Goal: Information Seeking & Learning: Learn about a topic

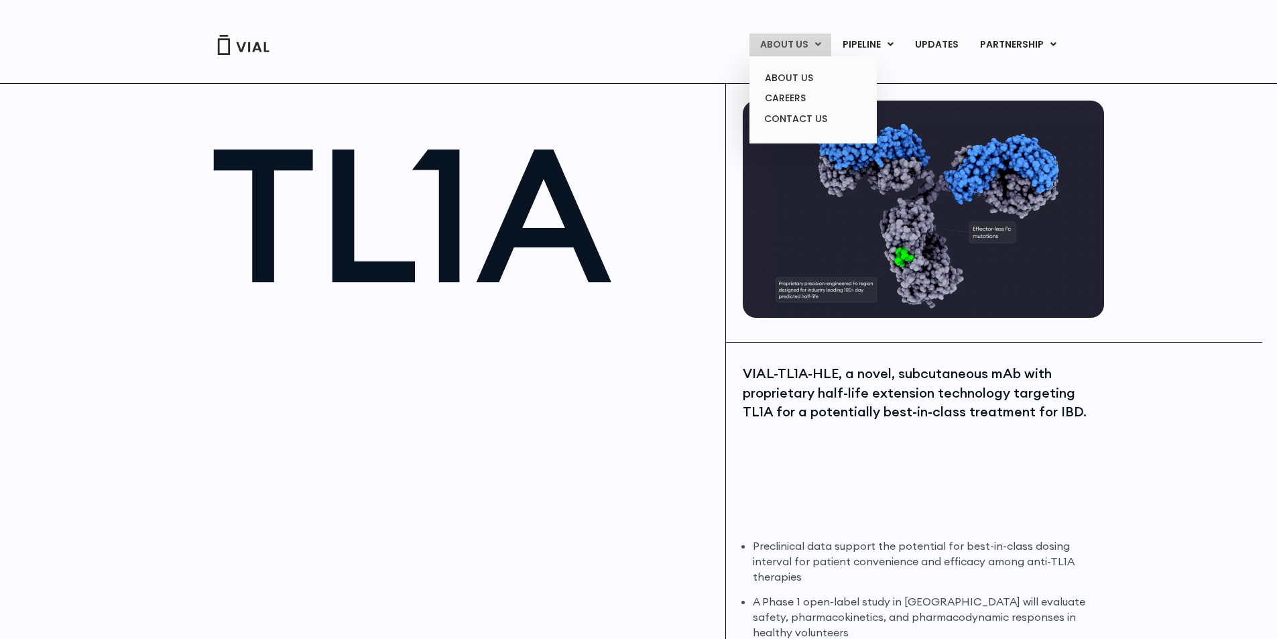
click at [790, 48] on link "ABOUT US" at bounding box center [790, 45] width 82 height 23
click at [803, 75] on link "ABOUT US" at bounding box center [812, 78] width 117 height 21
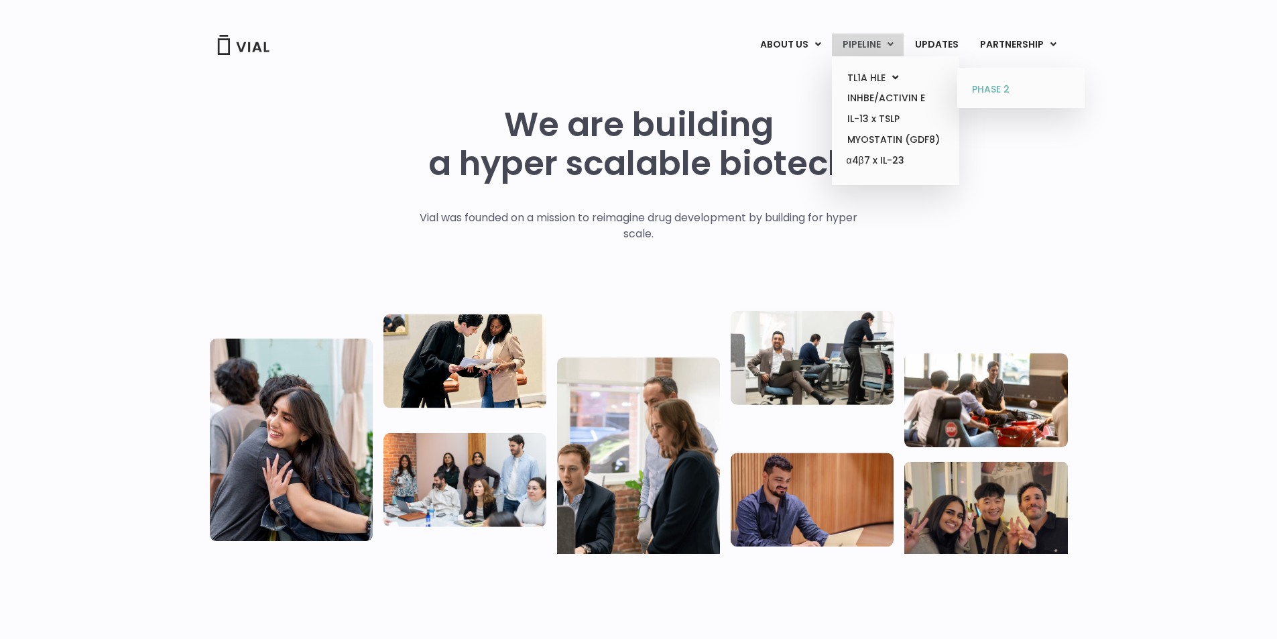
click at [1007, 92] on link "PHASE 2" at bounding box center [1020, 89] width 117 height 21
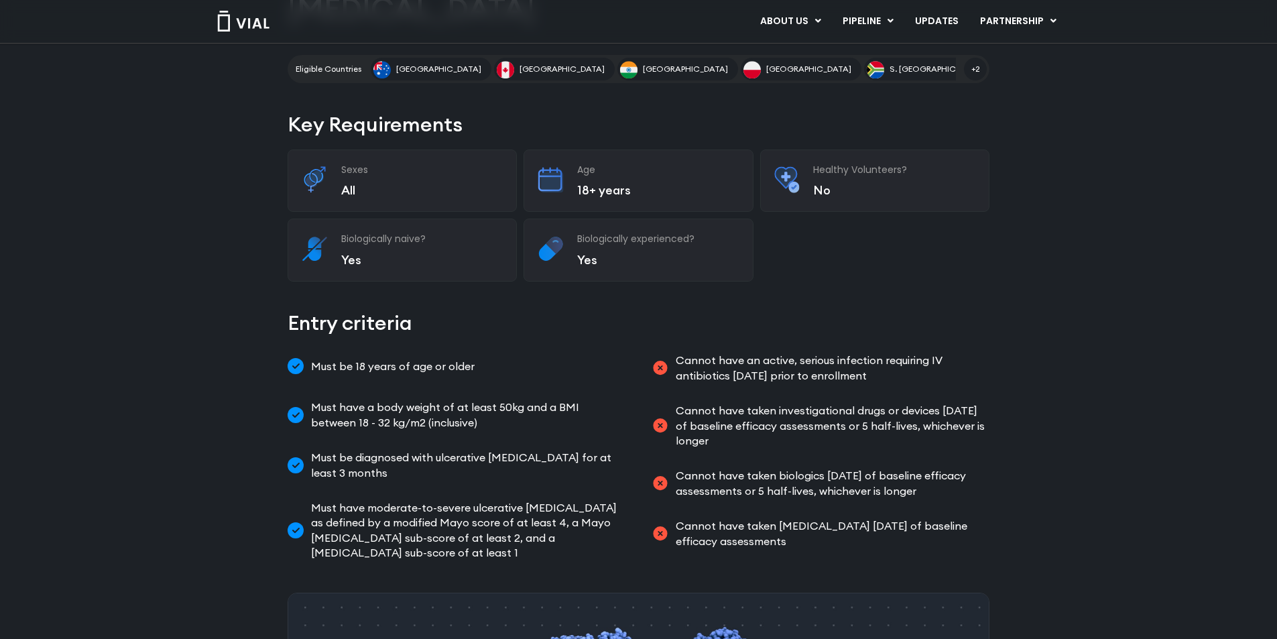
scroll to position [268, 0]
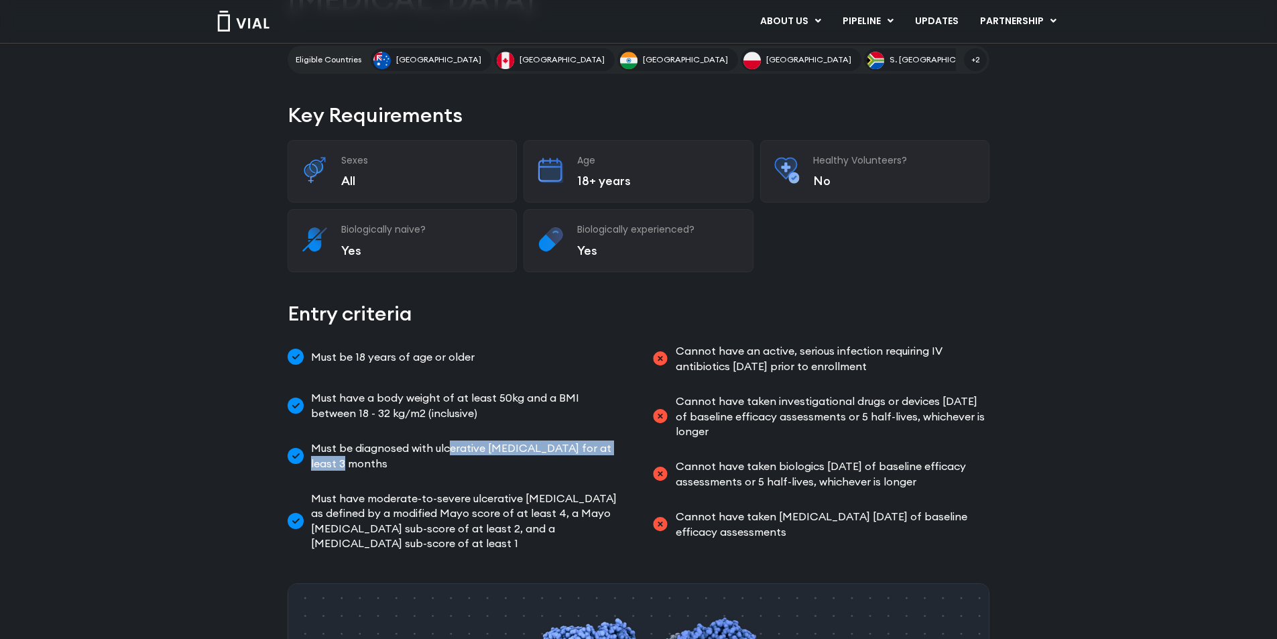
drag, startPoint x: 452, startPoint y: 415, endPoint x: 637, endPoint y: 410, distance: 185.1
click at [637, 410] on div "Must be 18 years of age or older Must have a body weight of at least 50kg and a…" at bounding box center [639, 447] width 702 height 218
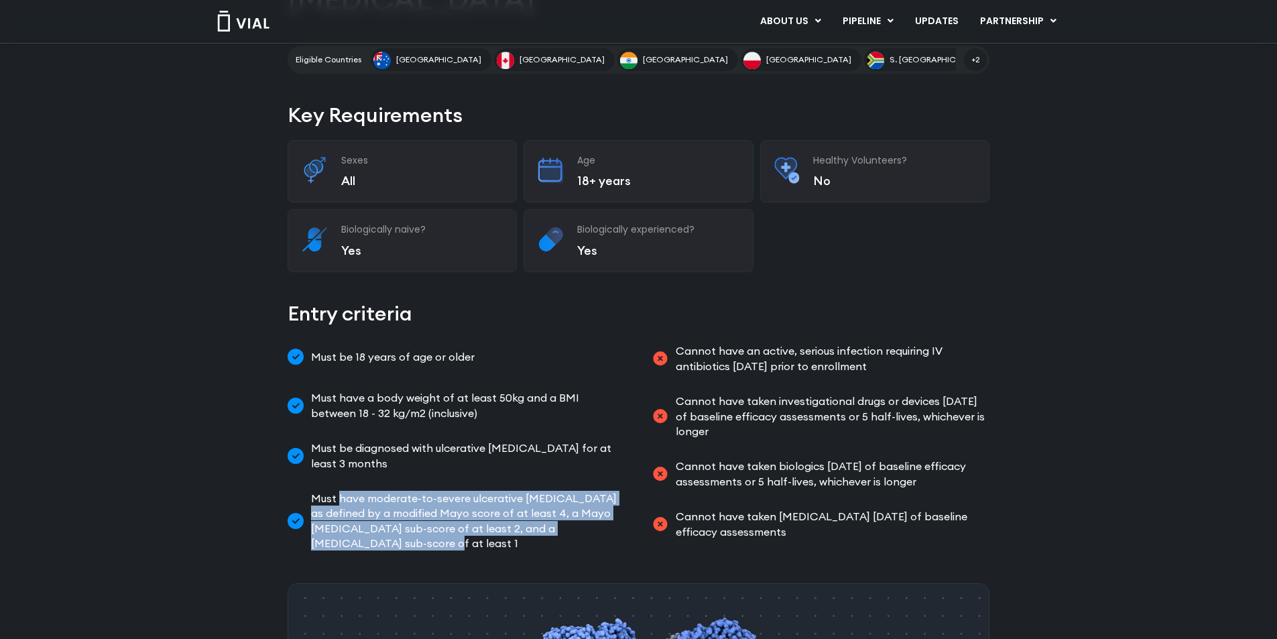
drag, startPoint x: 340, startPoint y: 460, endPoint x: 625, endPoint y: 489, distance: 286.4
click at [625, 489] on div "Must be 18 years of age or older Must have a body weight of at least 50kg and a…" at bounding box center [639, 447] width 702 height 218
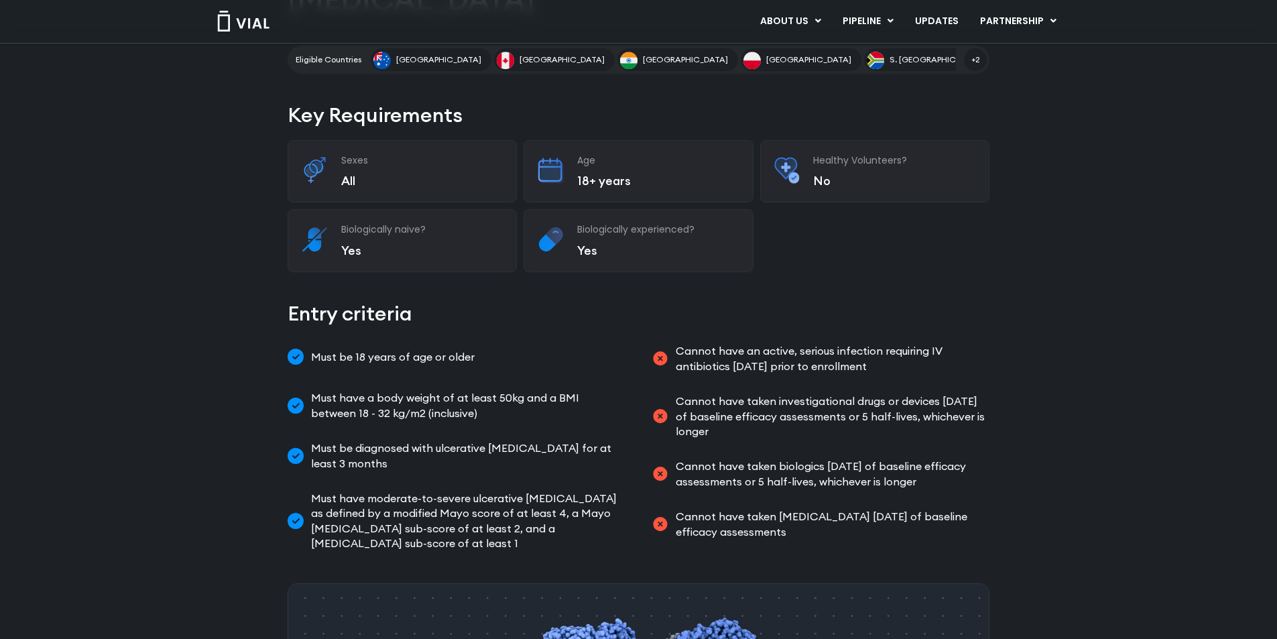
click at [1201, 396] on div "Phase II NCT07029971 A Study of HLE anti-TL1A antibody in Participants with Mod…" at bounding box center [638, 547] width 1277 height 1471
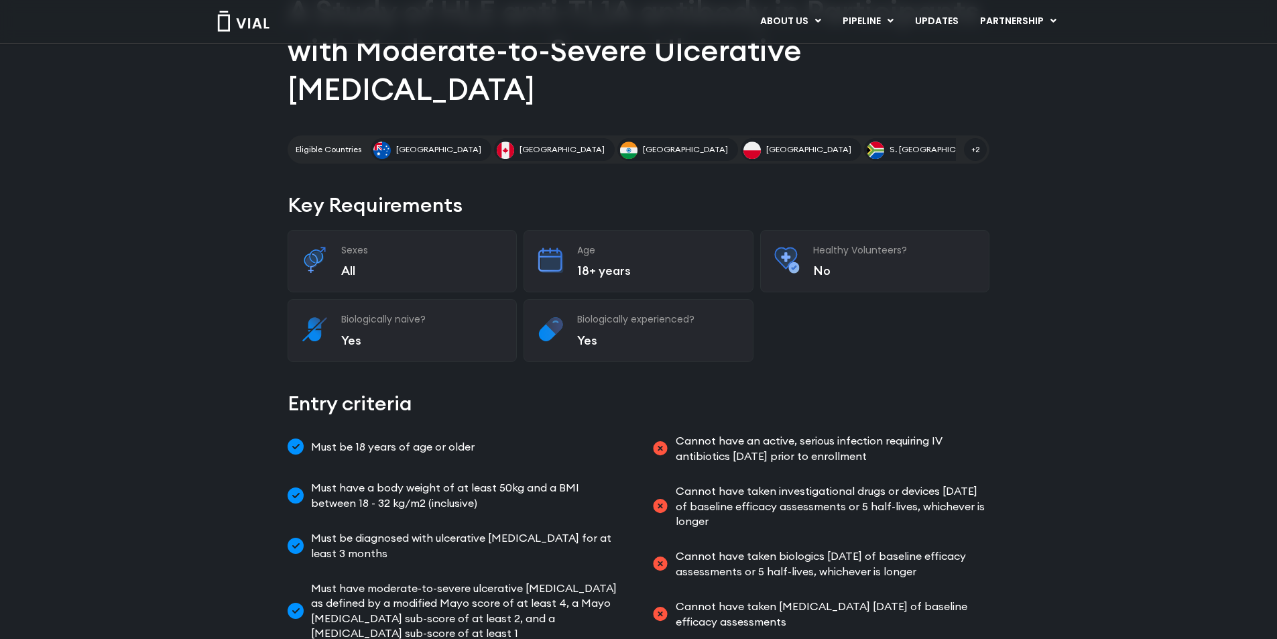
scroll to position [0, 0]
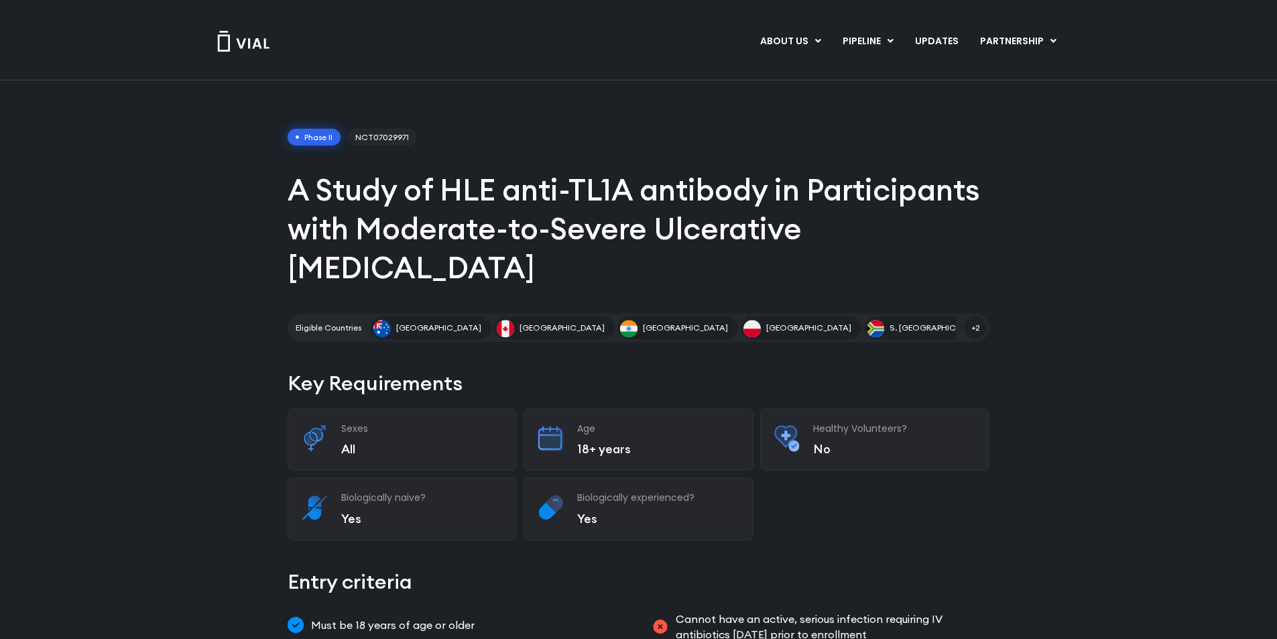
click at [391, 136] on span "NCT07029971" at bounding box center [382, 137] width 70 height 17
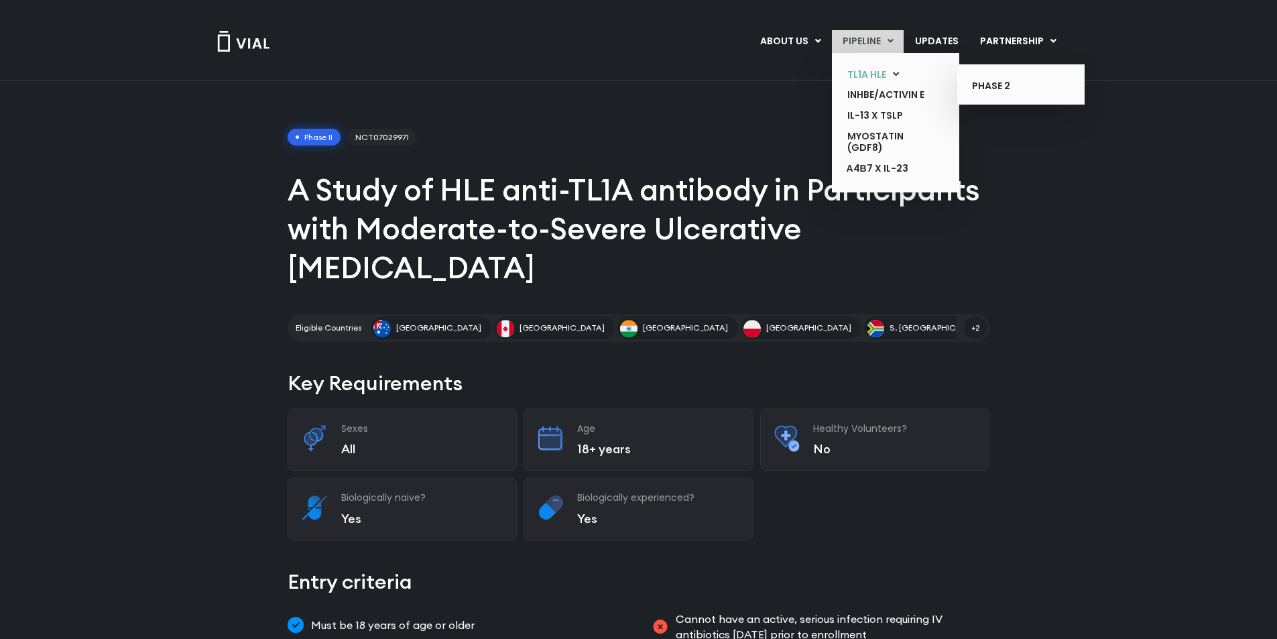
click at [861, 74] on link "TL1A HLE" at bounding box center [885, 74] width 98 height 21
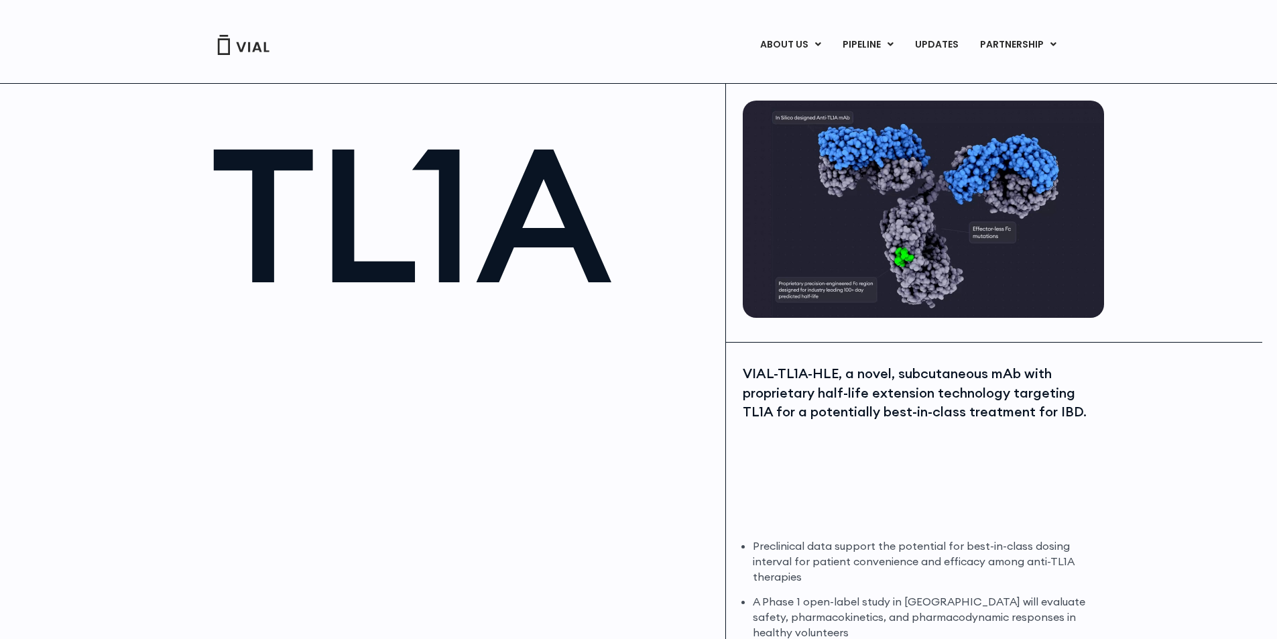
click at [1097, 502] on div "VIAL-TL1A-HLE, a novel, subcutaneous mAb with proprietary half-life extension t…" at bounding box center [922, 444] width 358 height 161
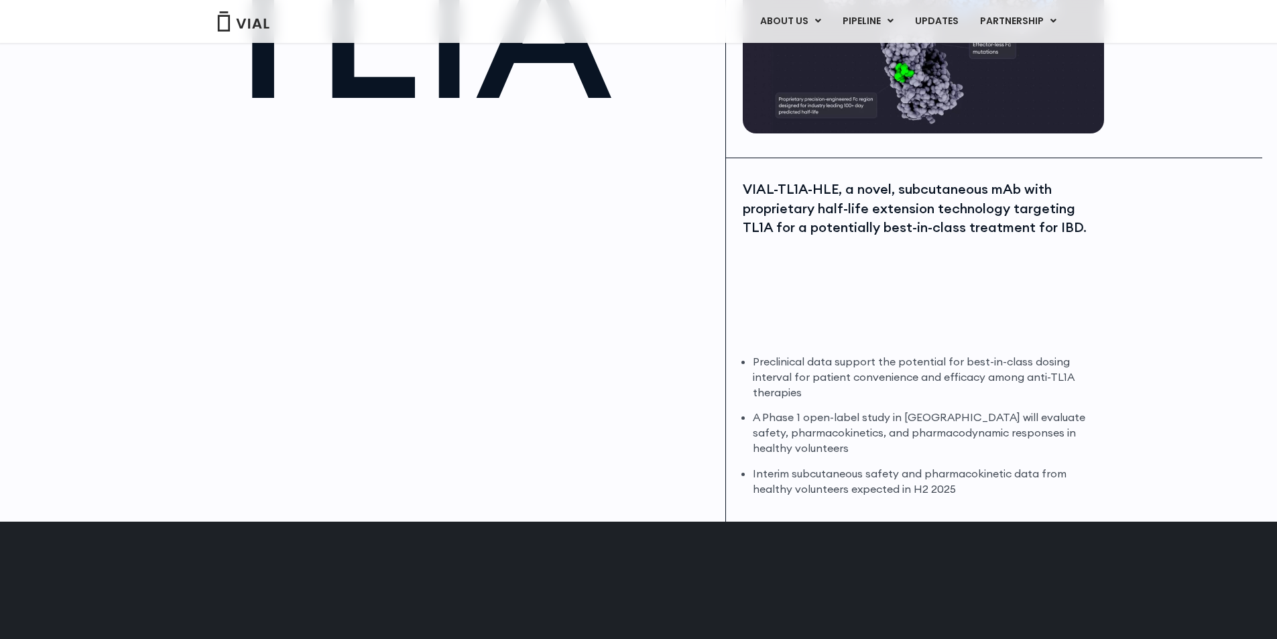
scroll to position [201, 0]
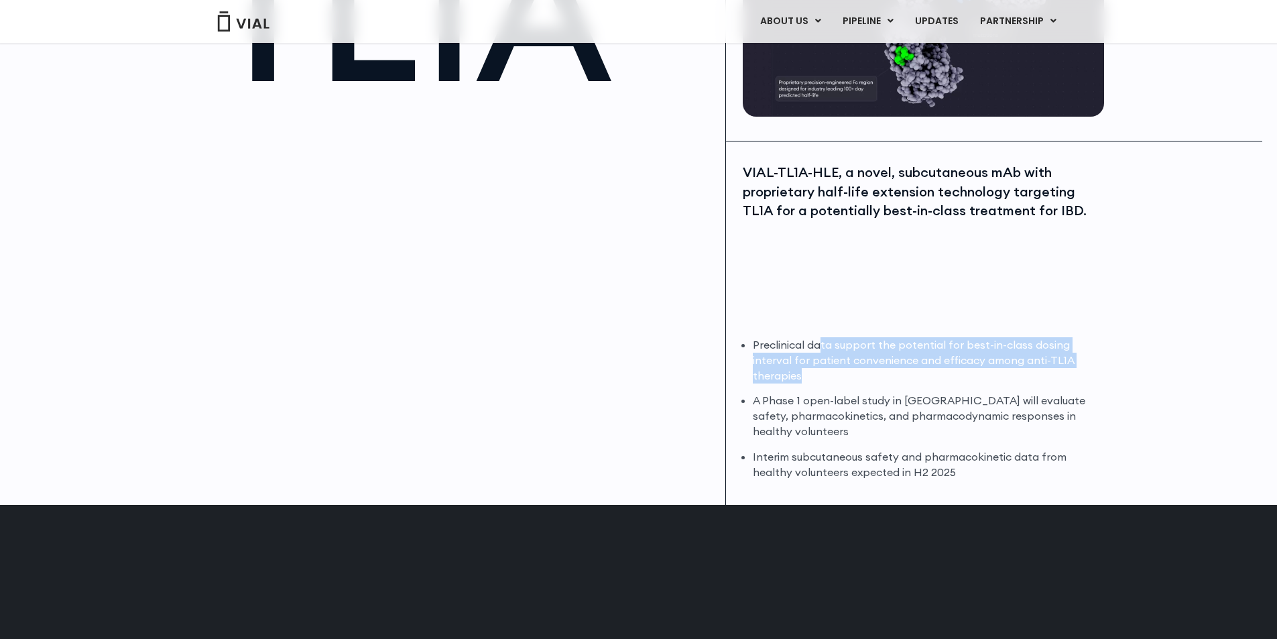
drag, startPoint x: 822, startPoint y: 340, endPoint x: 847, endPoint y: 383, distance: 49.5
click at [847, 383] on li "Preclinical data support the potential for best-in-class dosing interval for pa…" at bounding box center [927, 360] width 348 height 46
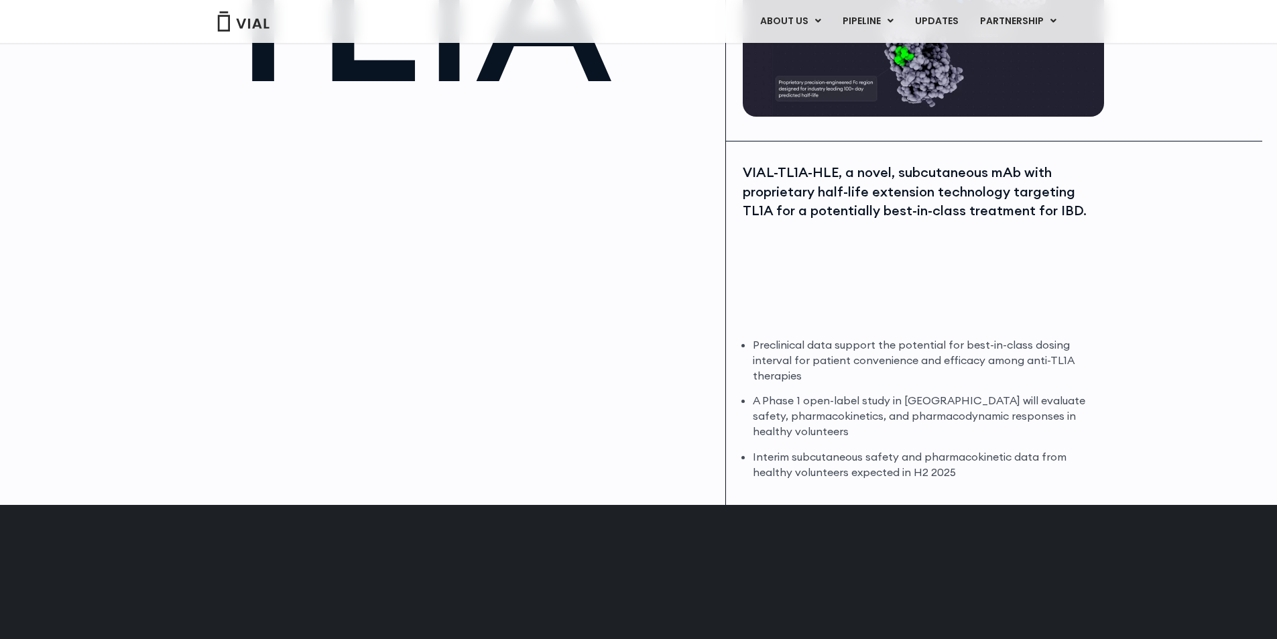
click at [847, 383] on ul "Preclinical data support the potential for best-in-class dosing interval for pa…" at bounding box center [927, 408] width 348 height 143
drag, startPoint x: 768, startPoint y: 456, endPoint x: 986, endPoint y: 479, distance: 218.9
click at [986, 479] on li "Interim subcutaneous safety and pharmacokinetic data from healthy volunteers ex…" at bounding box center [927, 464] width 348 height 31
drag, startPoint x: 979, startPoint y: 476, endPoint x: 752, endPoint y: 455, distance: 228.2
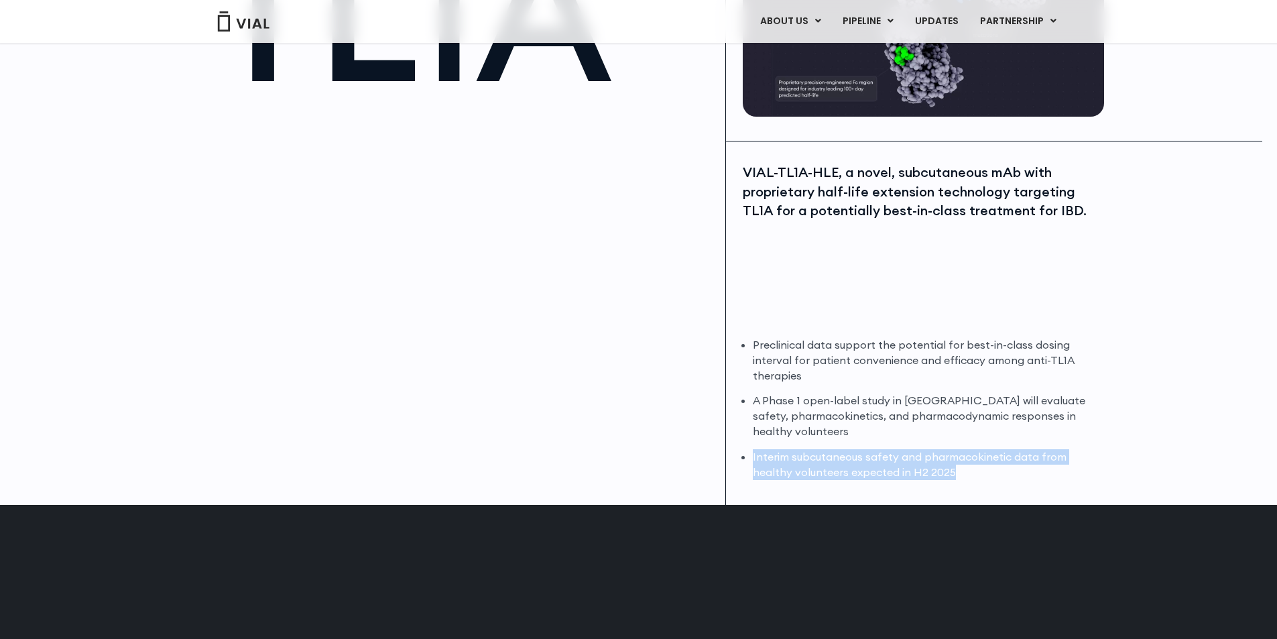
click at [752, 455] on div "Preclinical data support the potential for best-in-class dosing interval for pa…" at bounding box center [922, 408] width 358 height 143
click at [753, 456] on li "Interim subcutaneous safety and pharmacokinetic data from healthy volunteers ex…" at bounding box center [927, 464] width 348 height 31
click at [1158, 401] on div "TL1A VIAL-TL1A-HLE, a novel, subcutaneous mAb with proprietary half-life extens…" at bounding box center [638, 193] width 1277 height 623
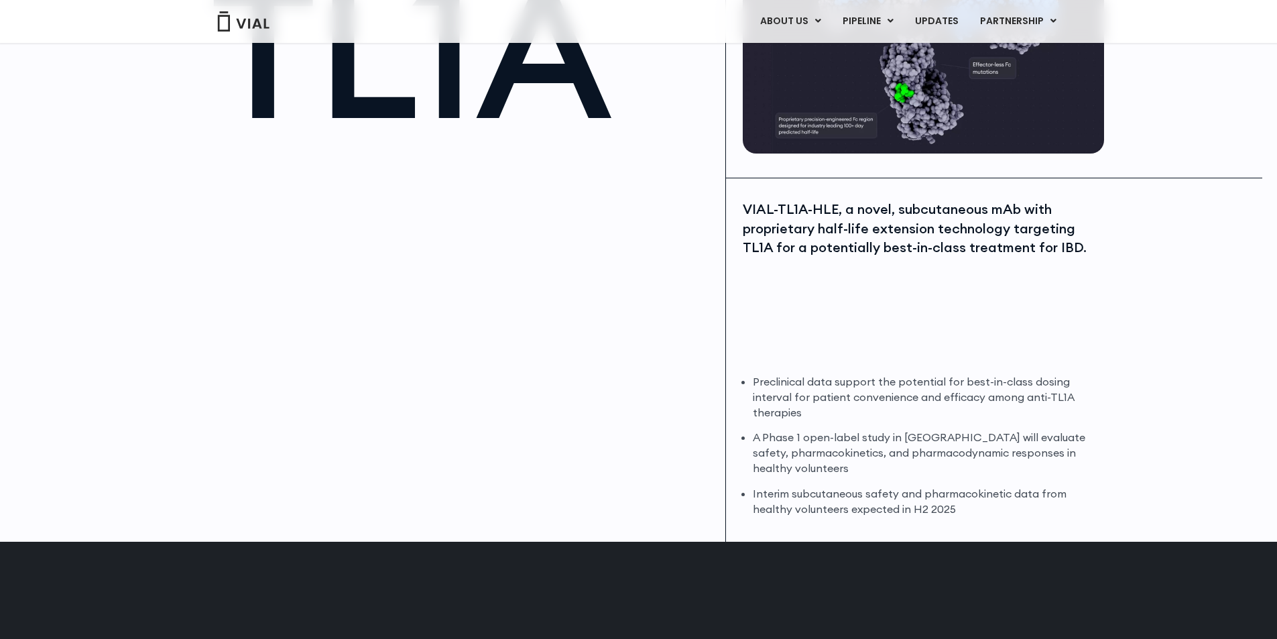
scroll to position [134, 0]
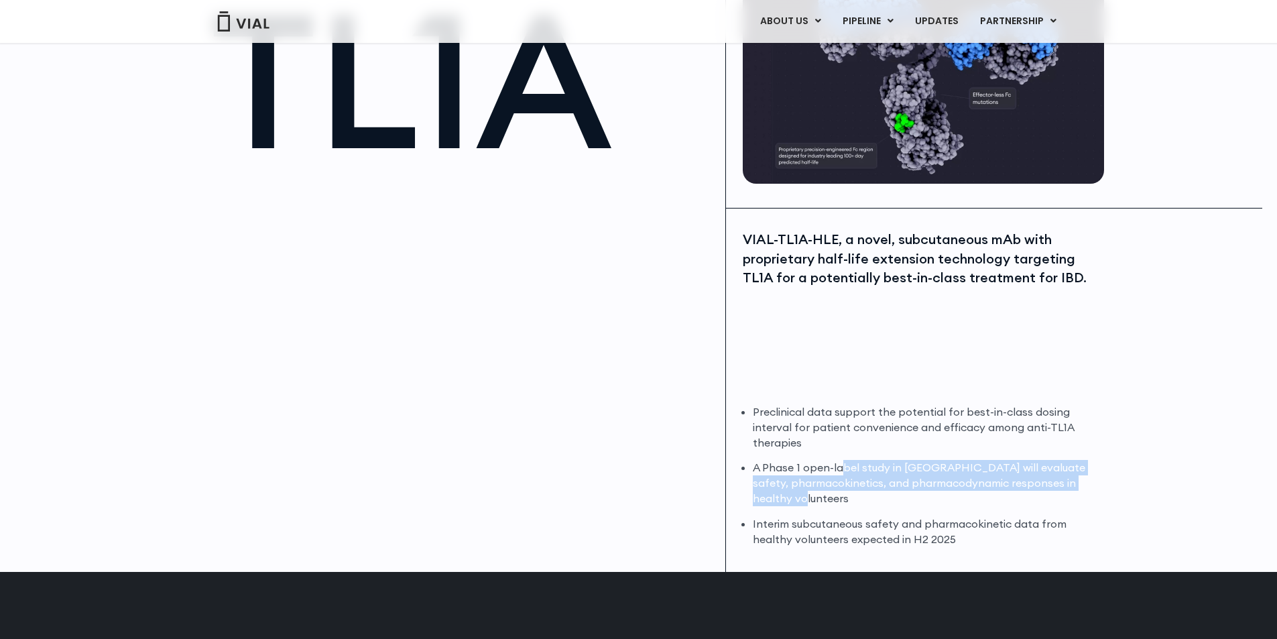
drag, startPoint x: 844, startPoint y: 470, endPoint x: 850, endPoint y: 497, distance: 28.0
click at [850, 497] on li "A Phase 1 open-label study in Australia will evaluate safety, pharmacokinetics,…" at bounding box center [927, 483] width 348 height 46
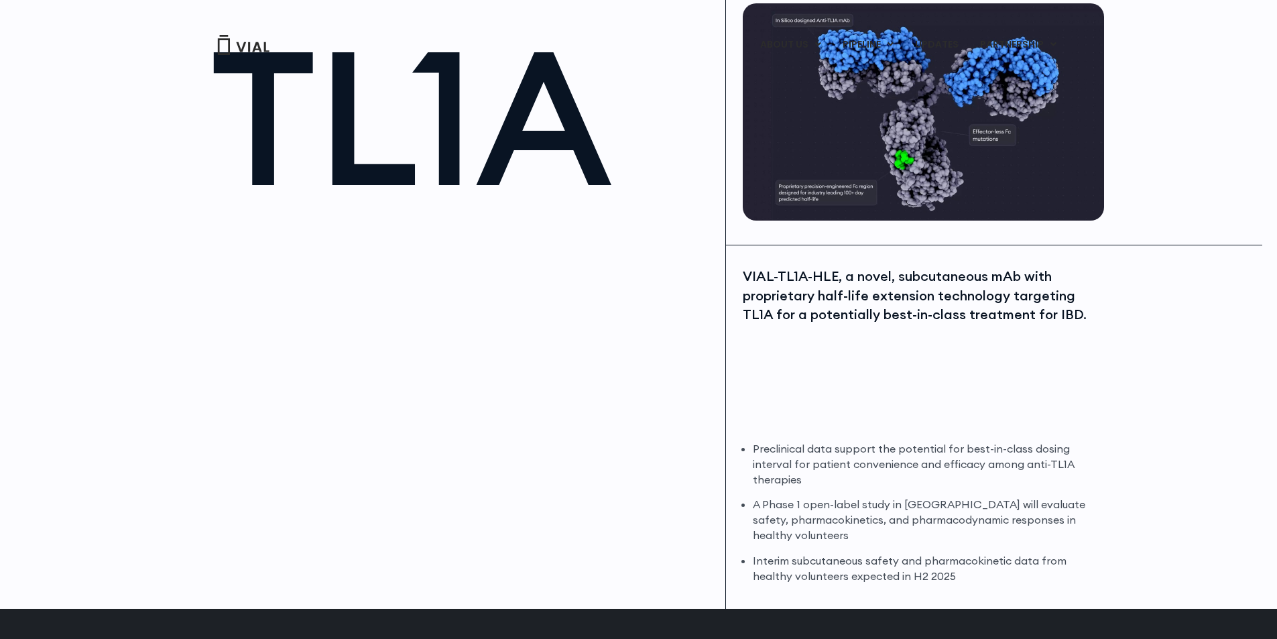
scroll to position [0, 0]
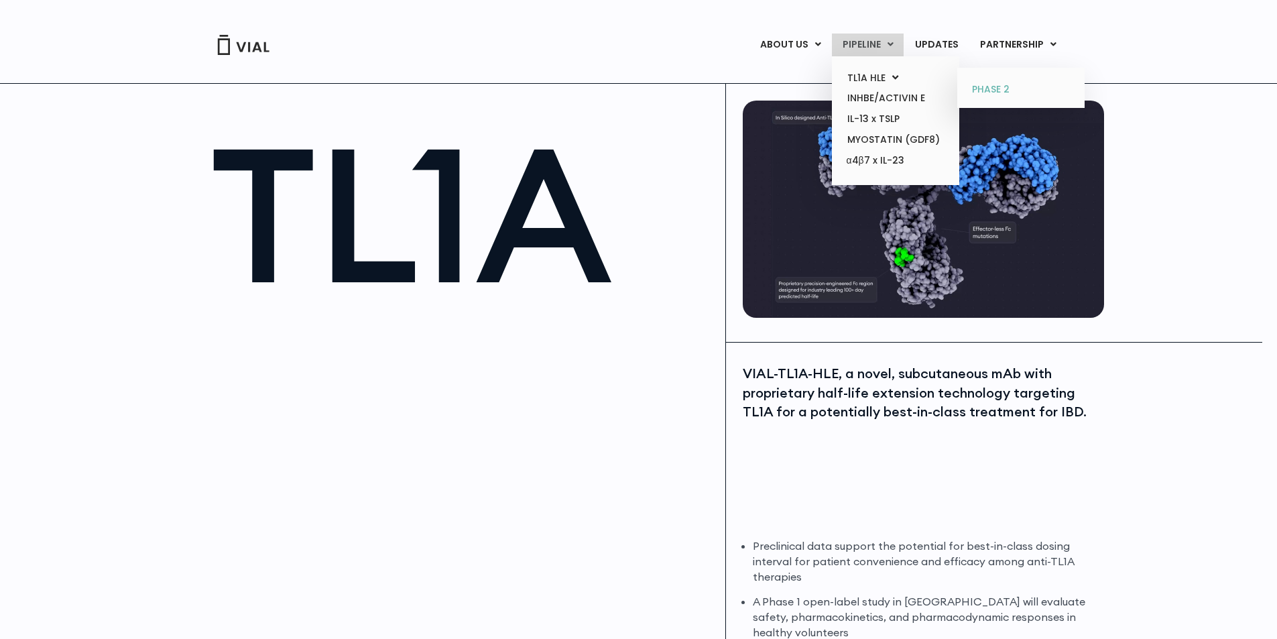
click at [1011, 86] on link "PHASE 2" at bounding box center [1020, 89] width 117 height 21
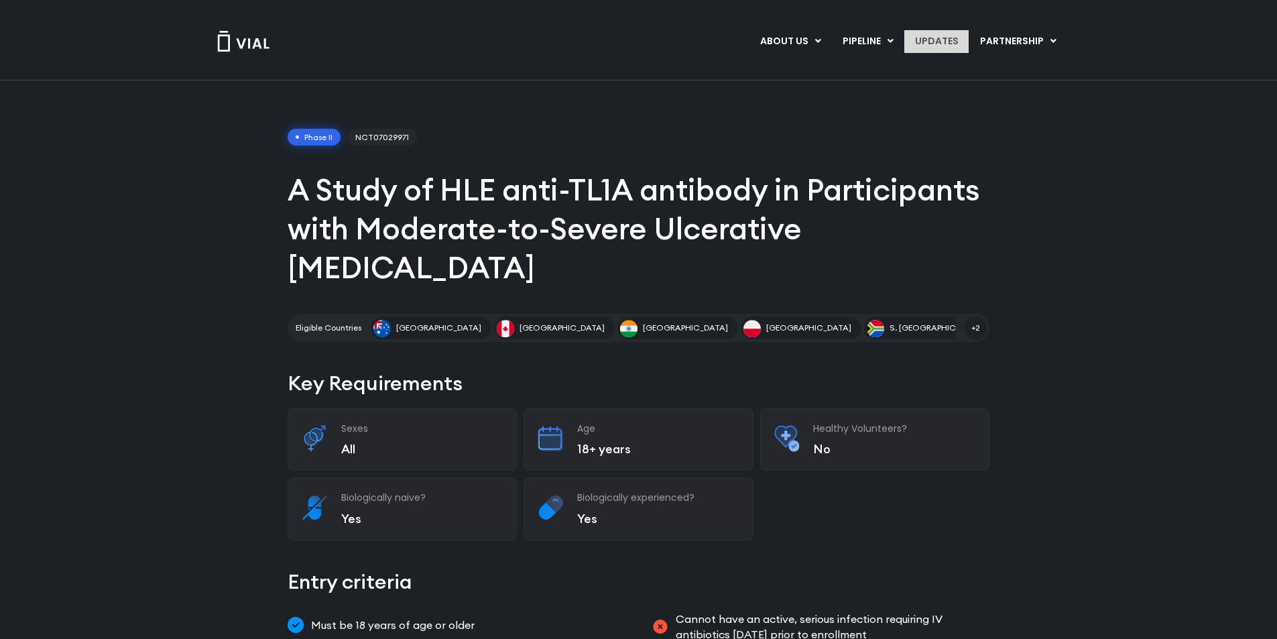
click at [944, 40] on link "UPDATES" at bounding box center [936, 41] width 64 height 23
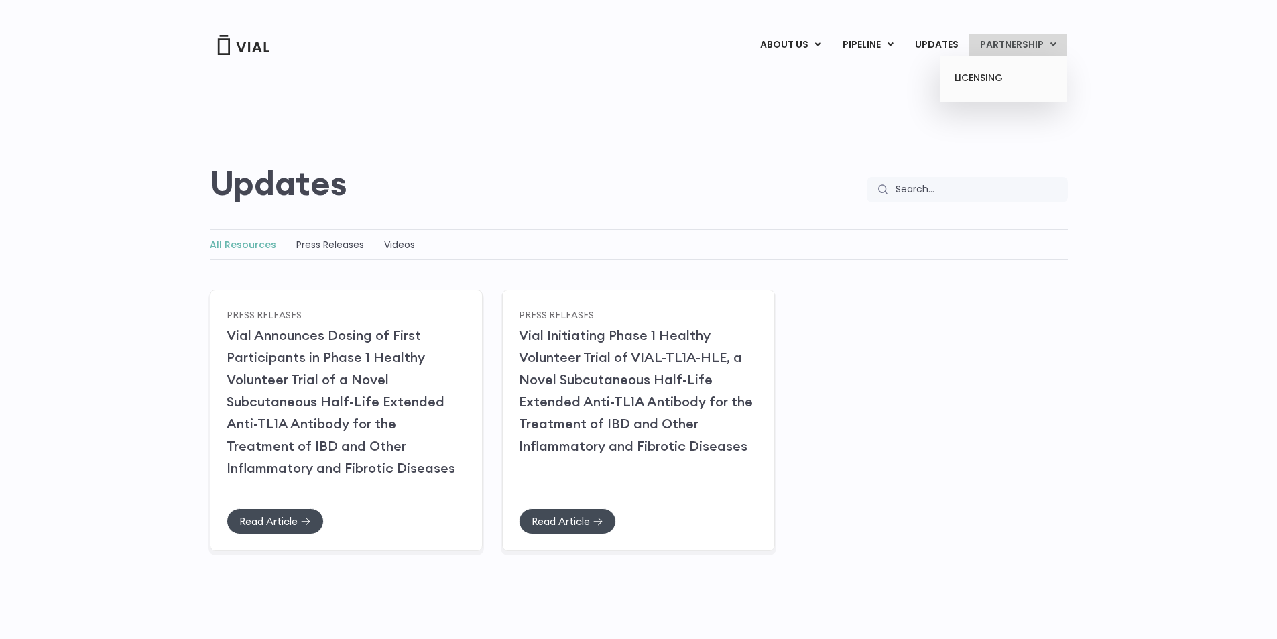
click at [997, 38] on link "PARTNERSHIP" at bounding box center [1018, 45] width 98 height 23
click at [999, 77] on link "LICENSING" at bounding box center [1002, 78] width 117 height 21
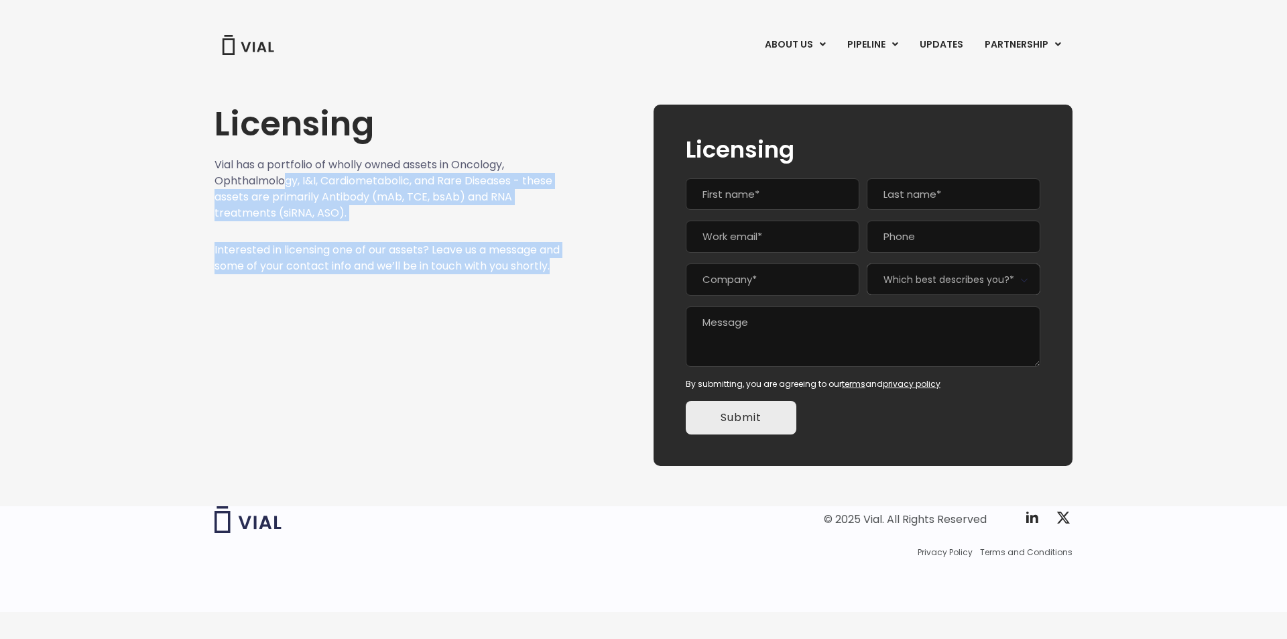
drag, startPoint x: 282, startPoint y: 174, endPoint x: 444, endPoint y: 290, distance: 199.4
click at [444, 290] on div "Licensing Vial has a portfolio of wholly owned assets in Oncology, Ophthalmolog…" at bounding box center [387, 285] width 346 height 361
drag, startPoint x: 273, startPoint y: 211, endPoint x: 322, endPoint y: 286, distance: 89.6
click at [322, 286] on div "Licensing Vial has a portfolio of wholly owned assets in Oncology, Ophthalmolog…" at bounding box center [387, 285] width 346 height 361
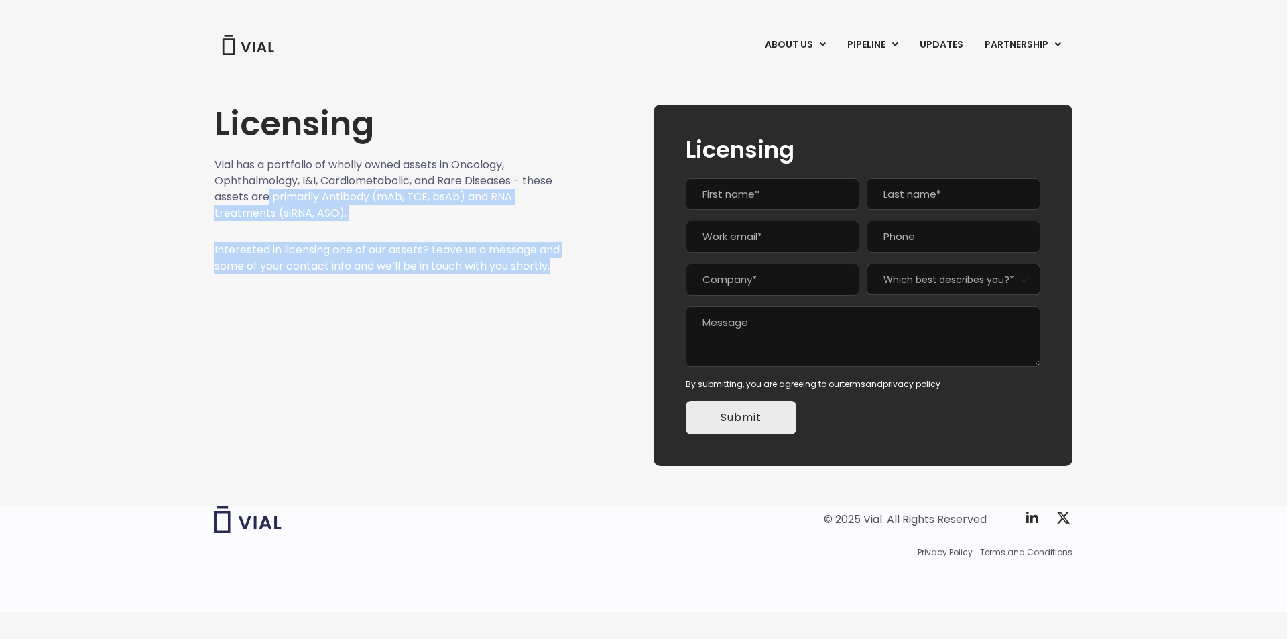
click at [322, 274] on p "Interested in licensing one of our assets? Leave us a message and some of your …" at bounding box center [387, 258] width 346 height 32
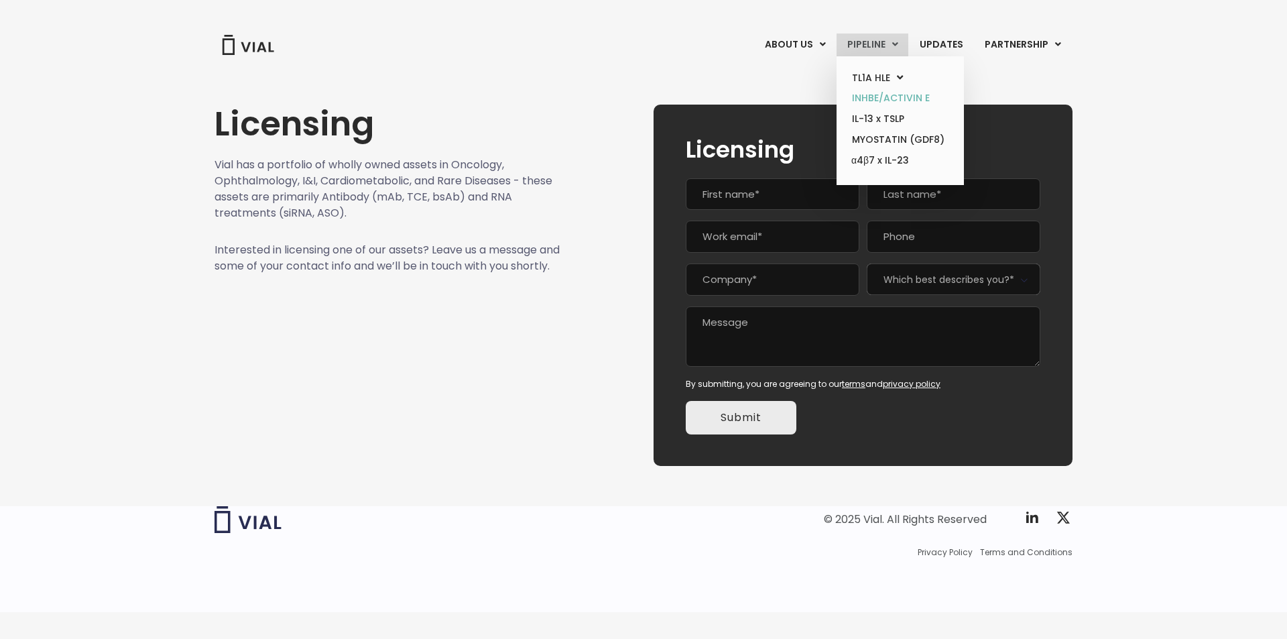
click at [889, 97] on link "INHBE/ACTIVIN E" at bounding box center [899, 98] width 117 height 21
